Goal: Task Accomplishment & Management: Use online tool/utility

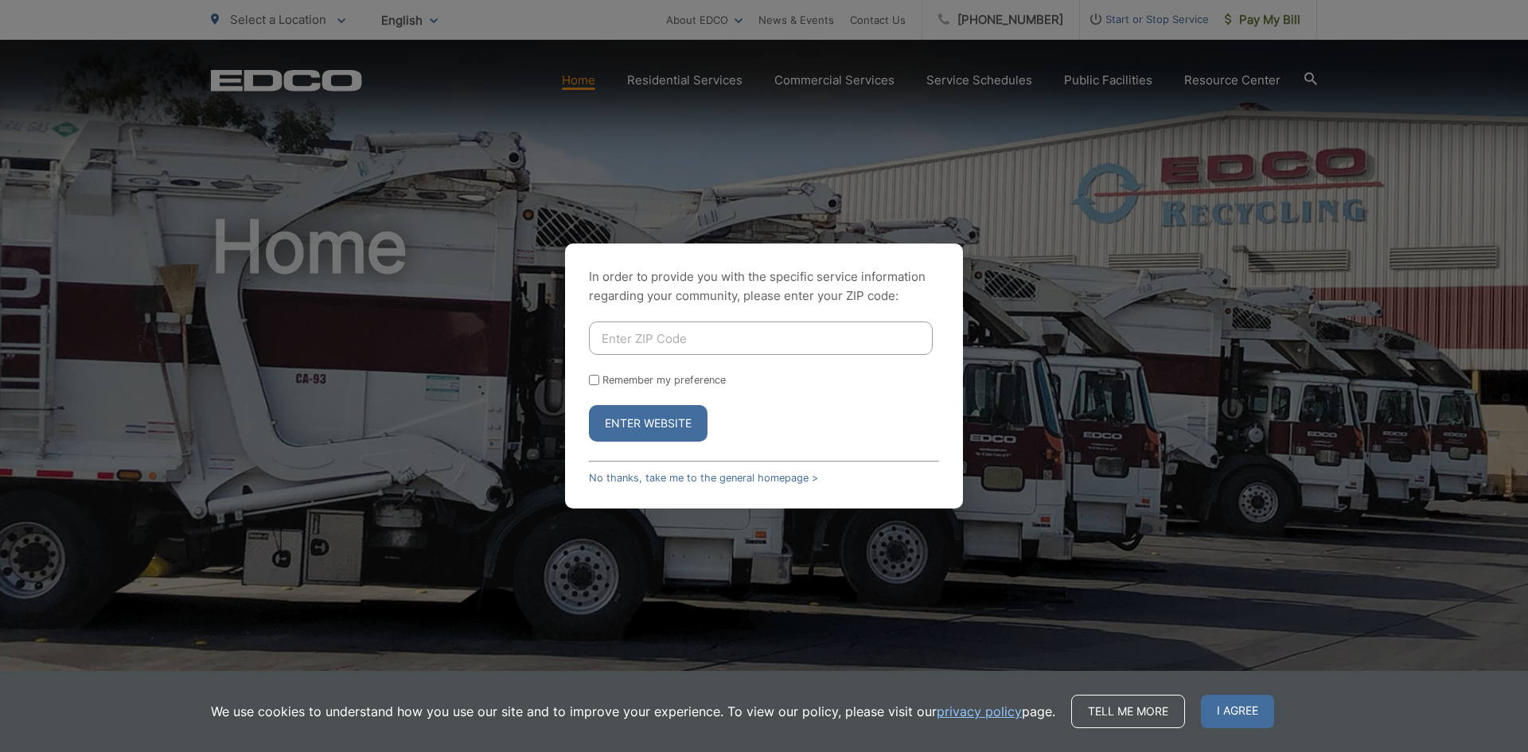
click at [676, 337] on input "Enter ZIP Code" at bounding box center [761, 338] width 344 height 33
type input "92020"
click at [592, 371] on form "92020 Remember my preference Enter Website" at bounding box center [764, 382] width 350 height 120
click at [595, 380] on input "Remember my preference" at bounding box center [594, 380] width 10 height 10
checkbox input "true"
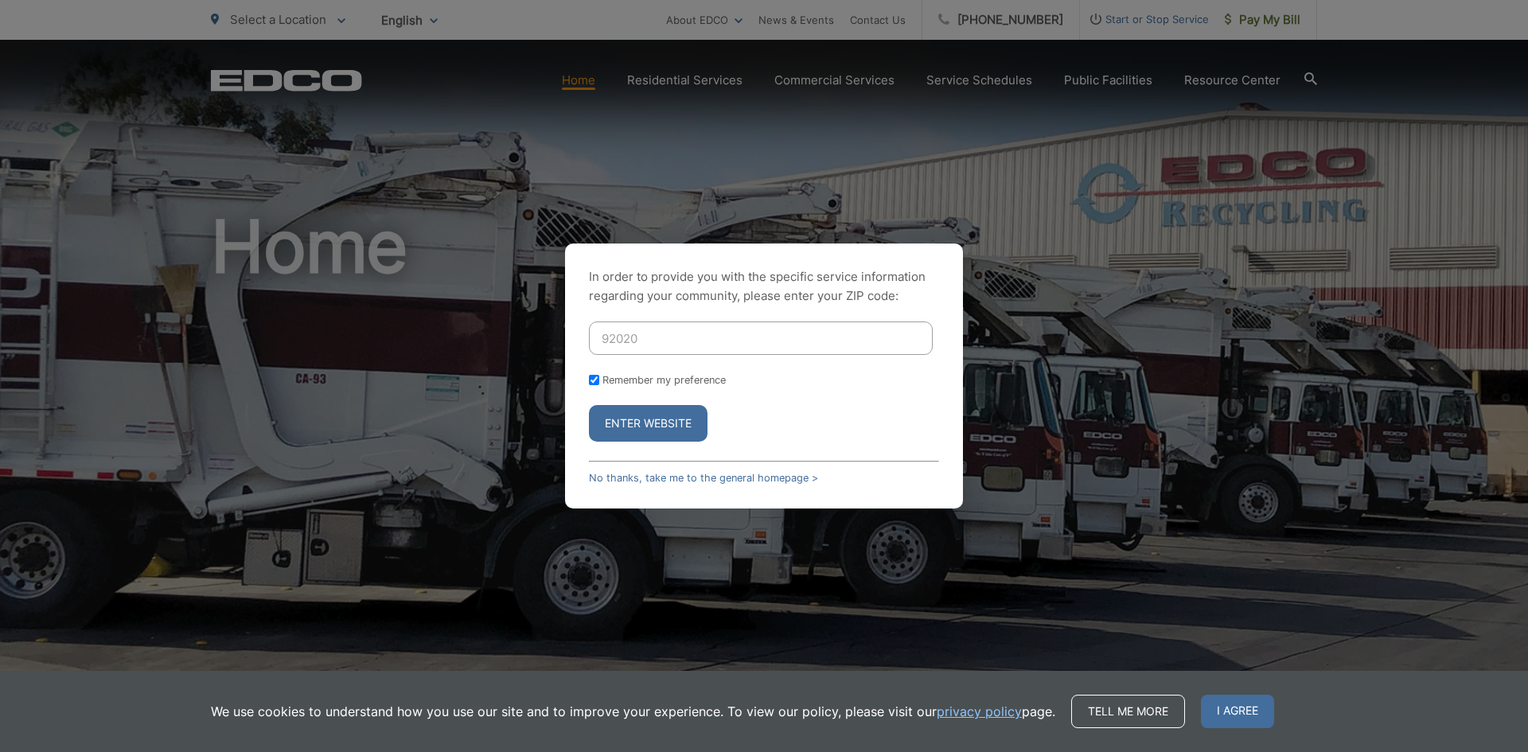
click at [628, 422] on button "Enter Website" at bounding box center [648, 423] width 119 height 37
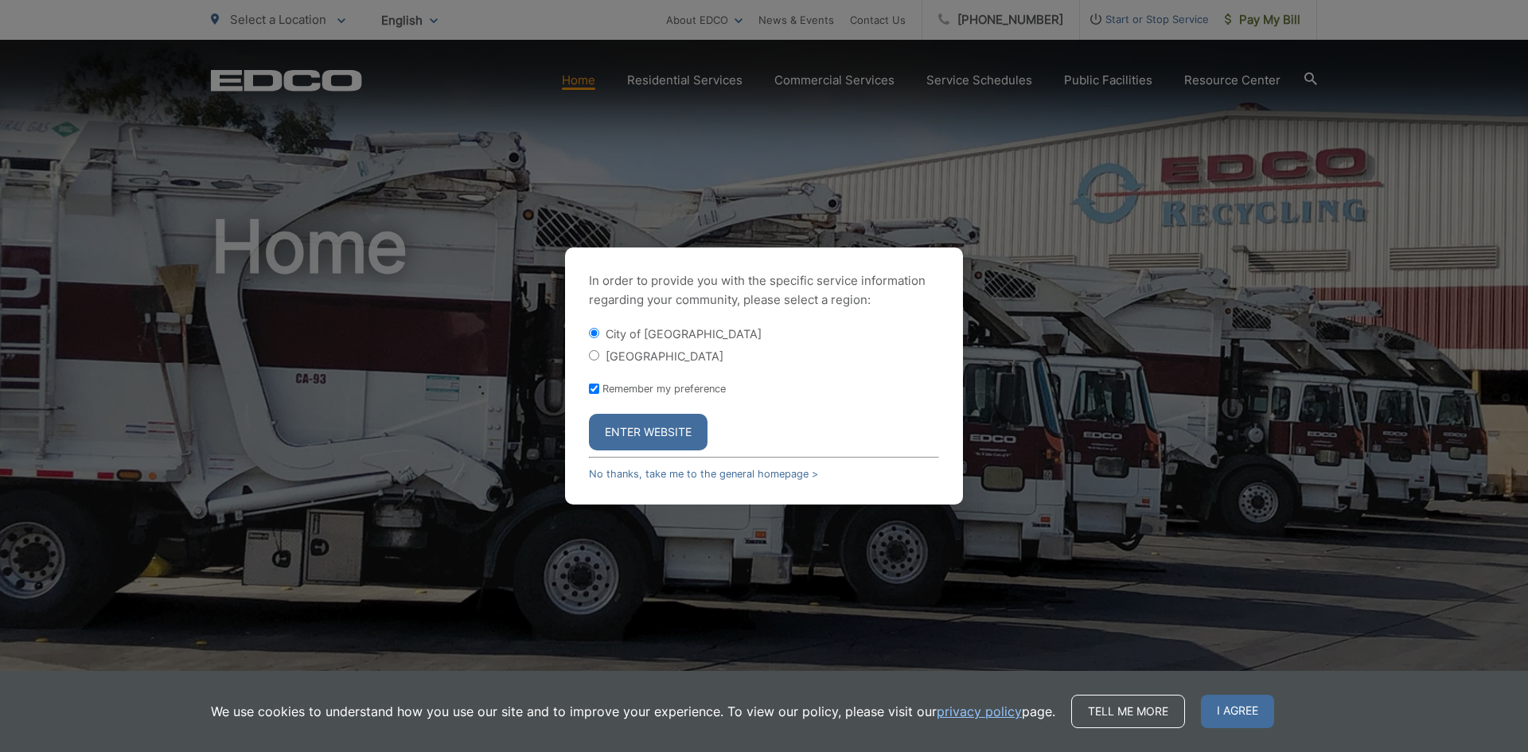
click at [647, 433] on button "Enter Website" at bounding box center [648, 432] width 119 height 37
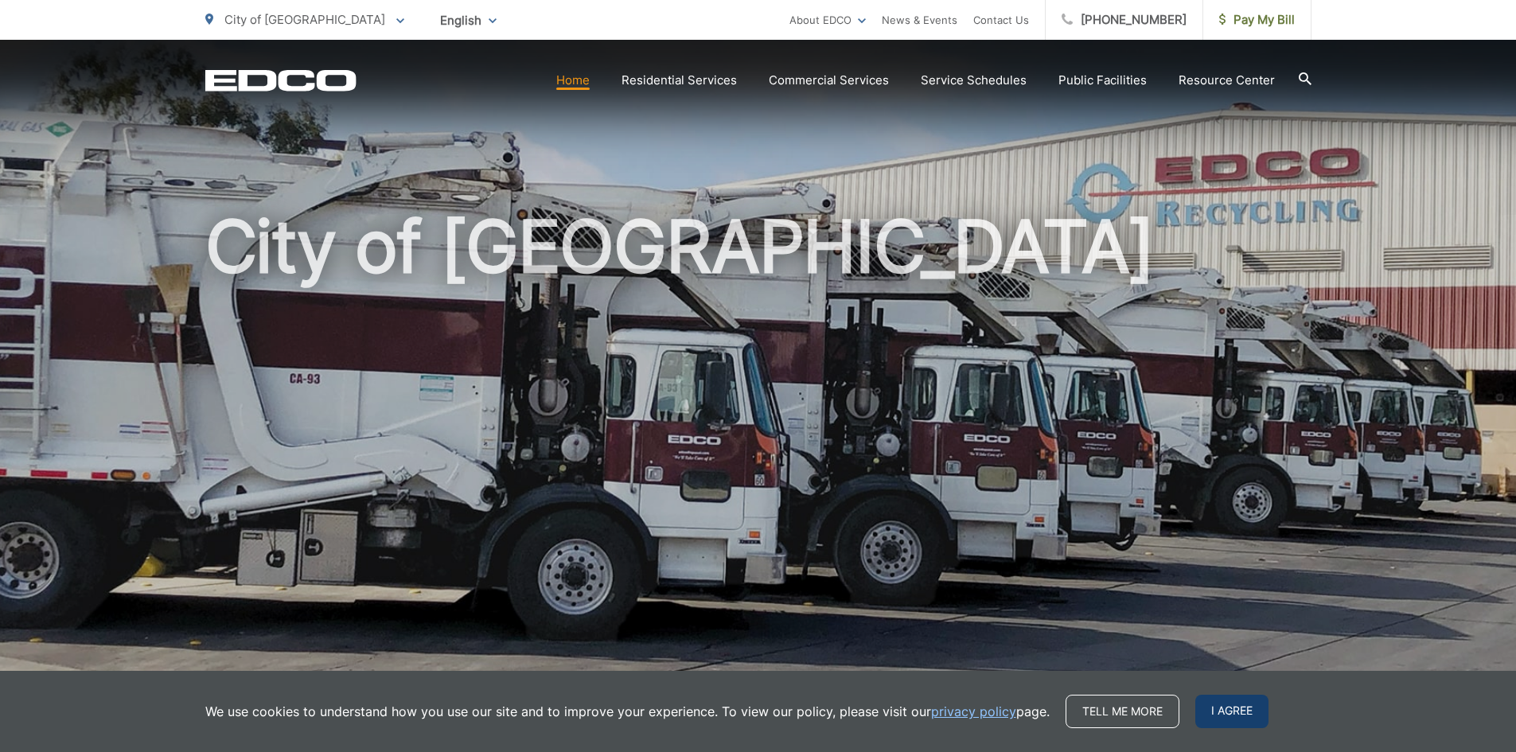
click at [1218, 715] on span "I agree" at bounding box center [1231, 711] width 73 height 33
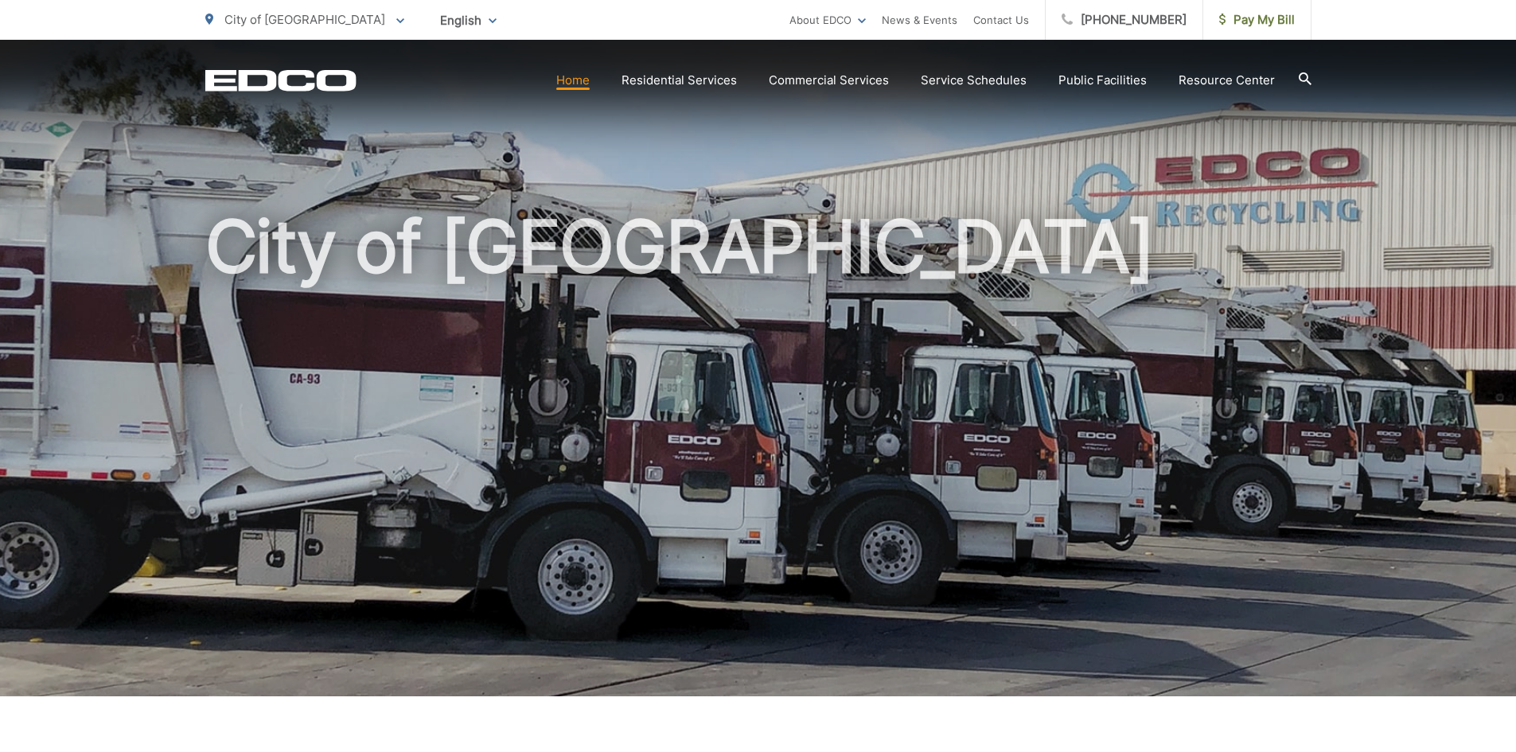
click at [730, 232] on h1 "City of [GEOGRAPHIC_DATA]" at bounding box center [758, 459] width 1106 height 504
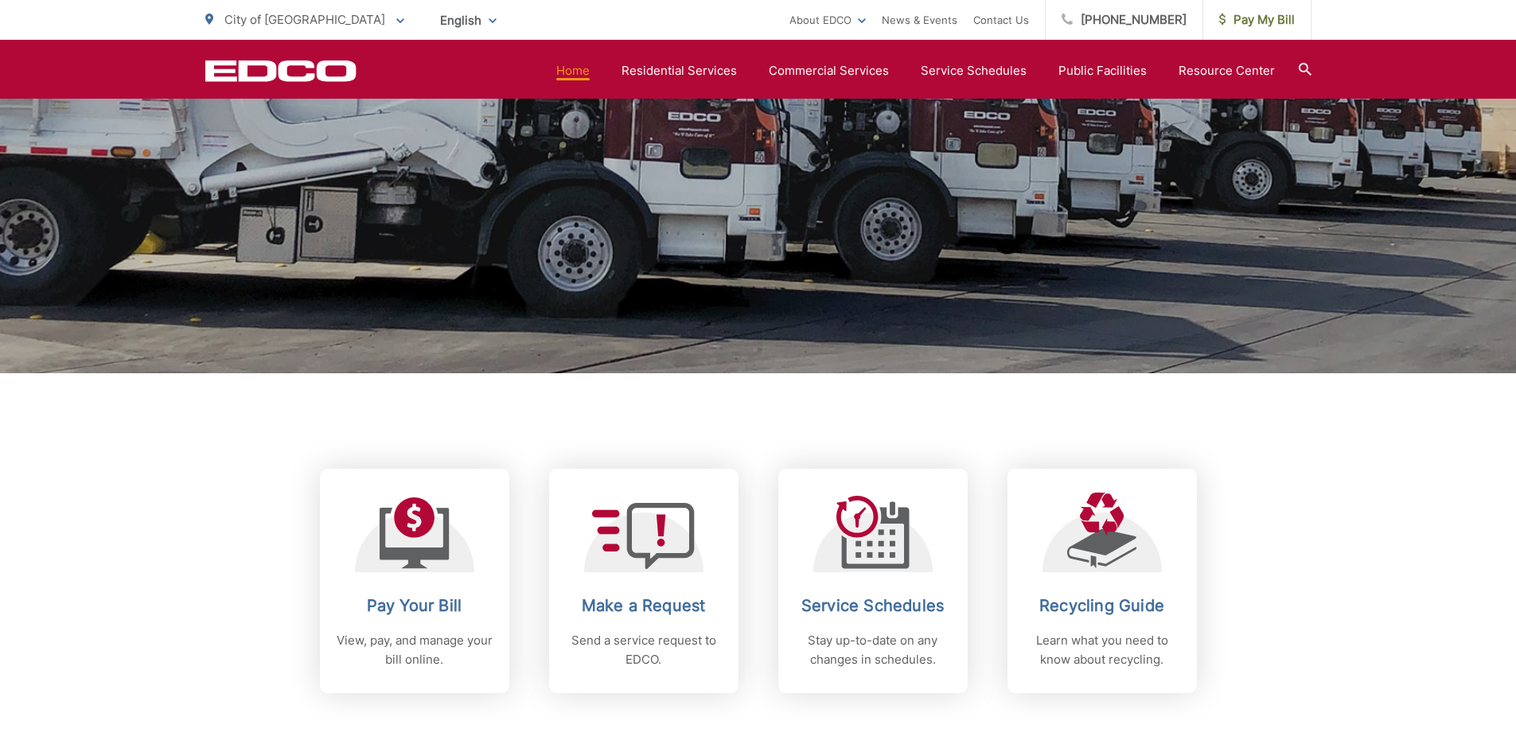
scroll to position [478, 0]
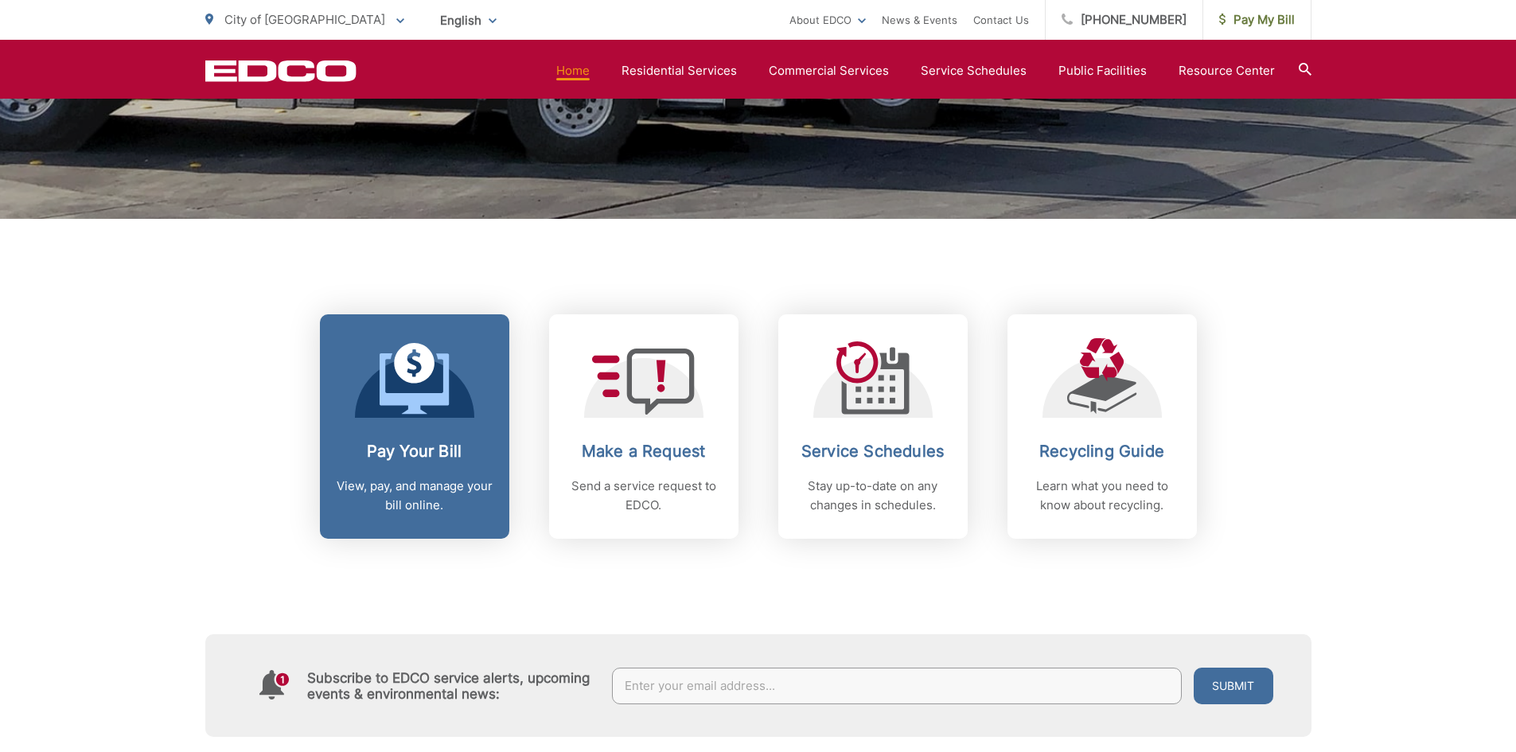
click at [436, 439] on link "Pay Your Bill View, pay, and manage your bill online." at bounding box center [414, 426] width 189 height 224
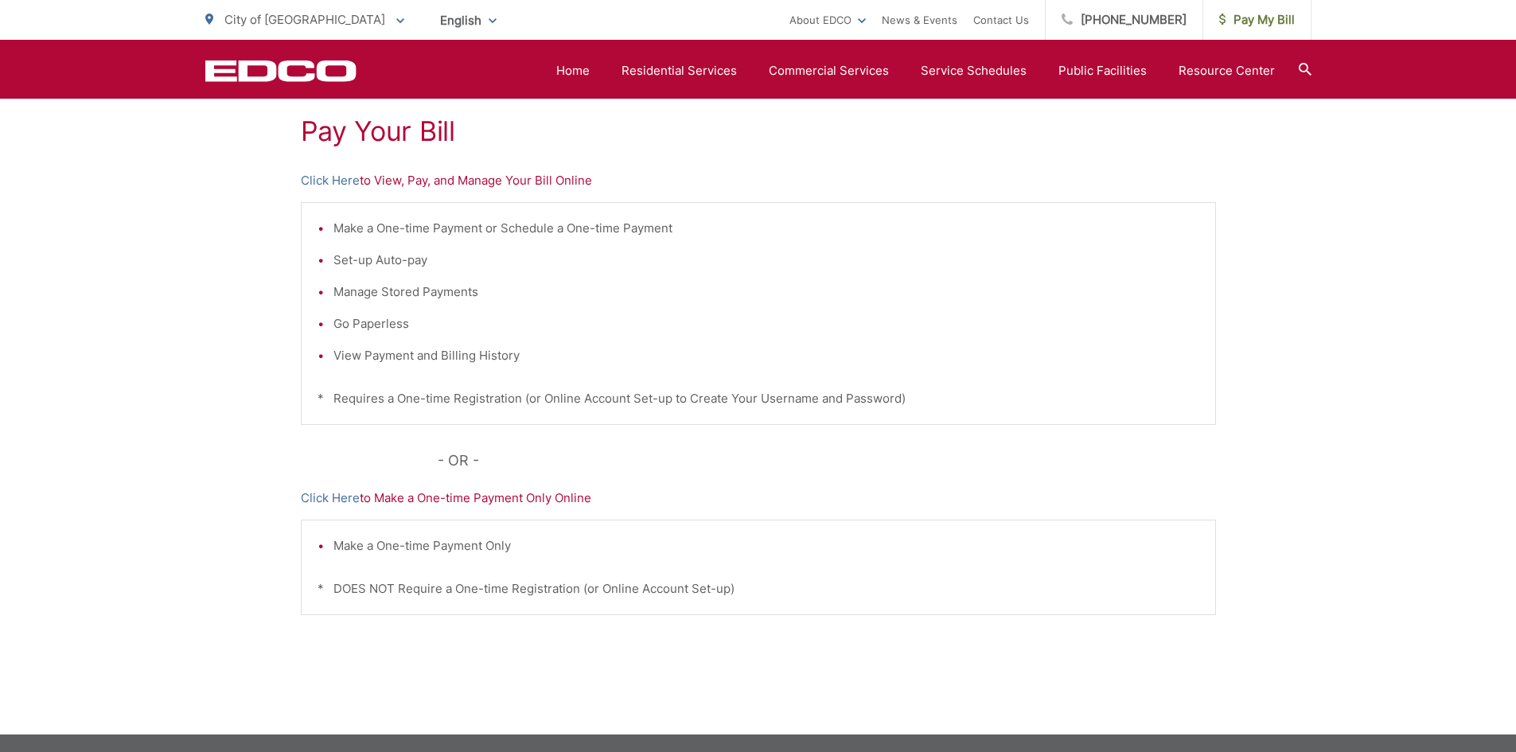
scroll to position [220, 0]
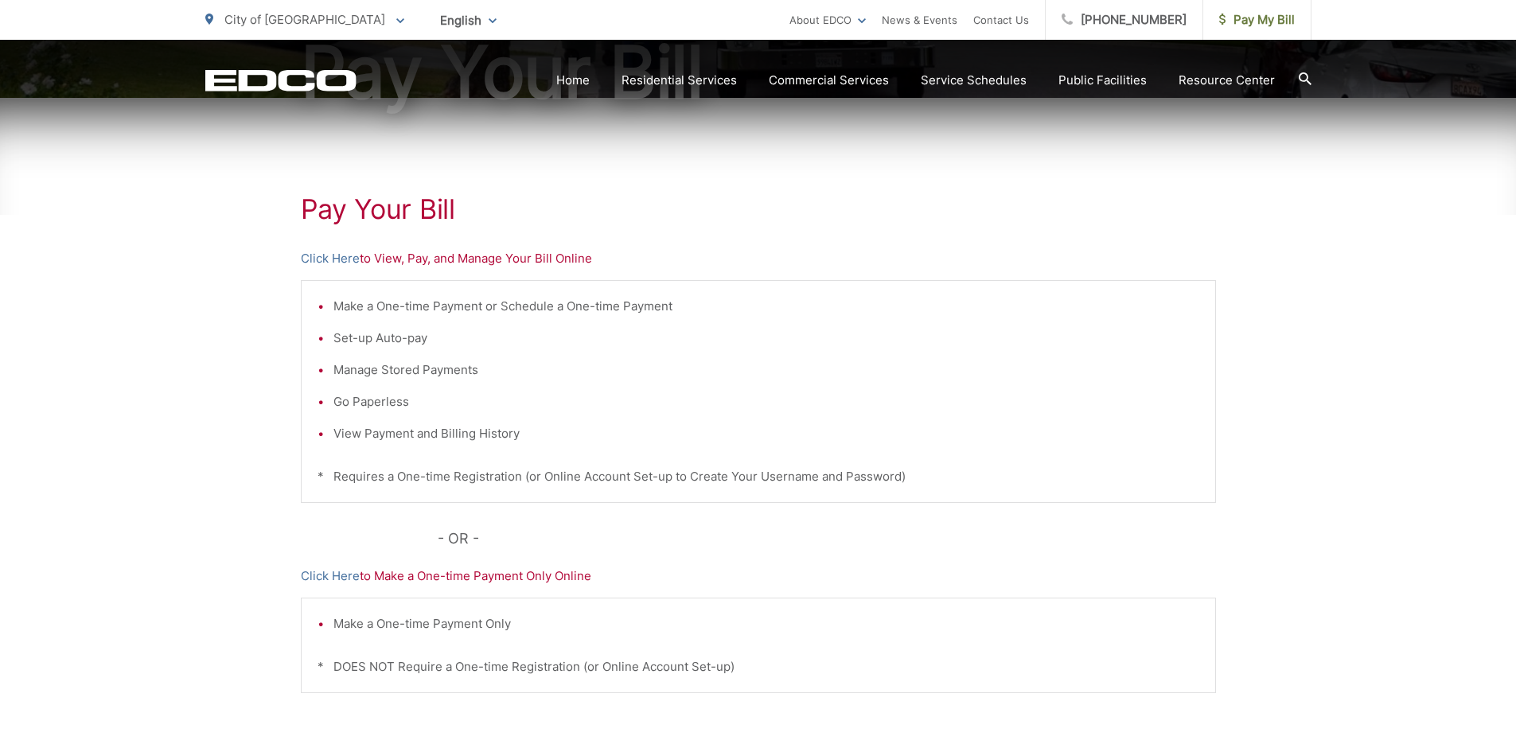
click at [417, 263] on p "Click Here to View, Pay, and Manage Your Bill Online" at bounding box center [758, 258] width 915 height 19
click at [349, 260] on link "Click Here" at bounding box center [330, 258] width 59 height 19
